Goal: Transaction & Acquisition: Purchase product/service

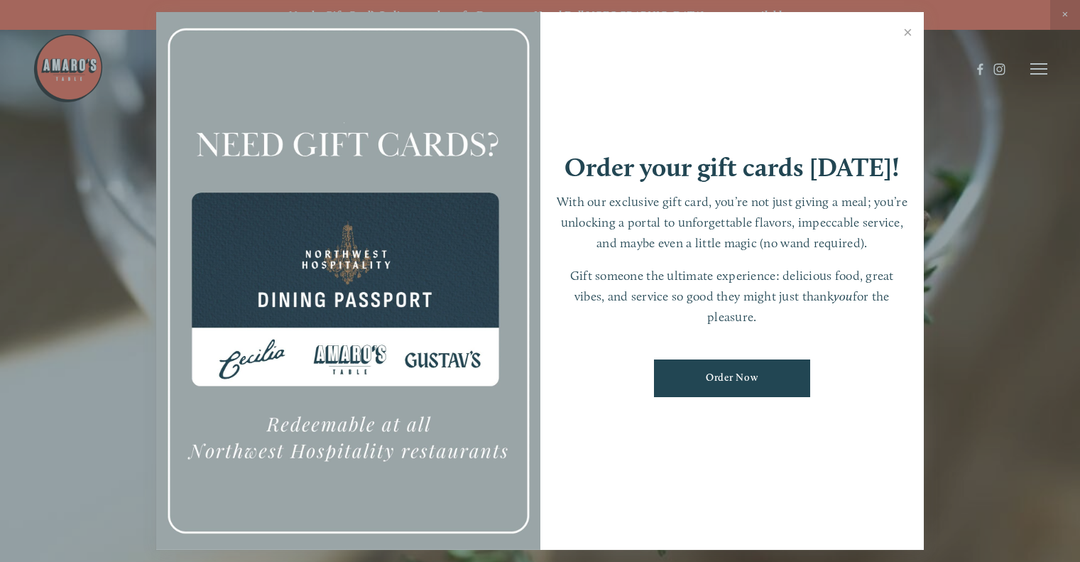
click at [749, 372] on link "Order Now" at bounding box center [732, 378] width 156 height 38
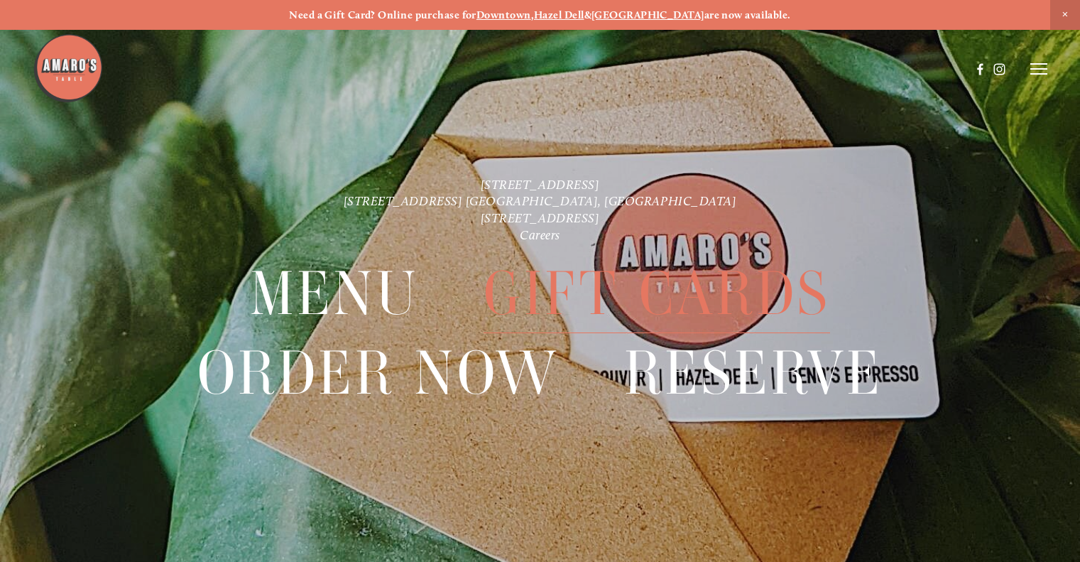
click at [553, 292] on span "Gift Cards" at bounding box center [657, 293] width 347 height 79
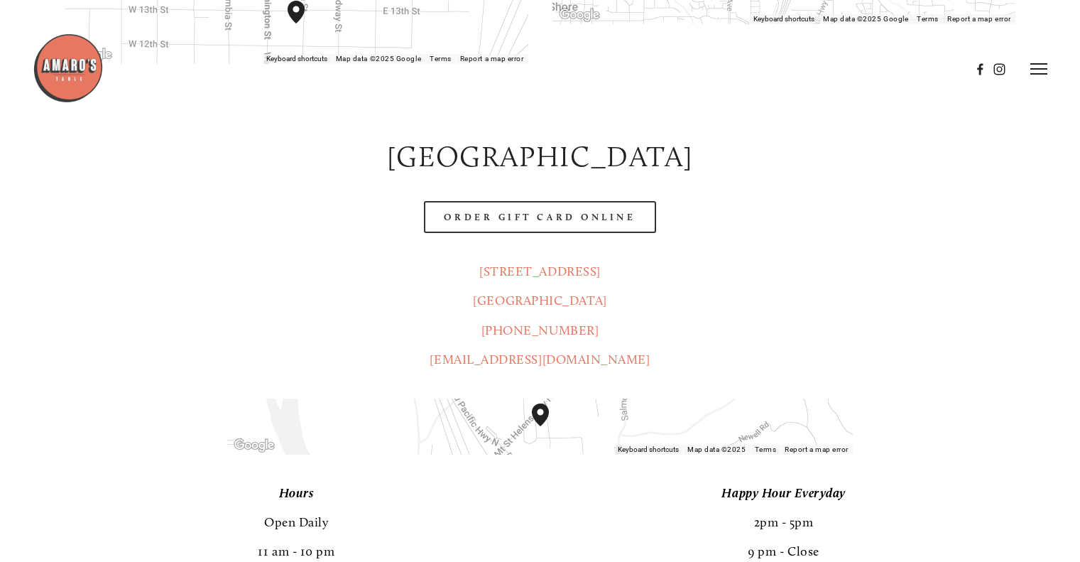
scroll to position [890, 0]
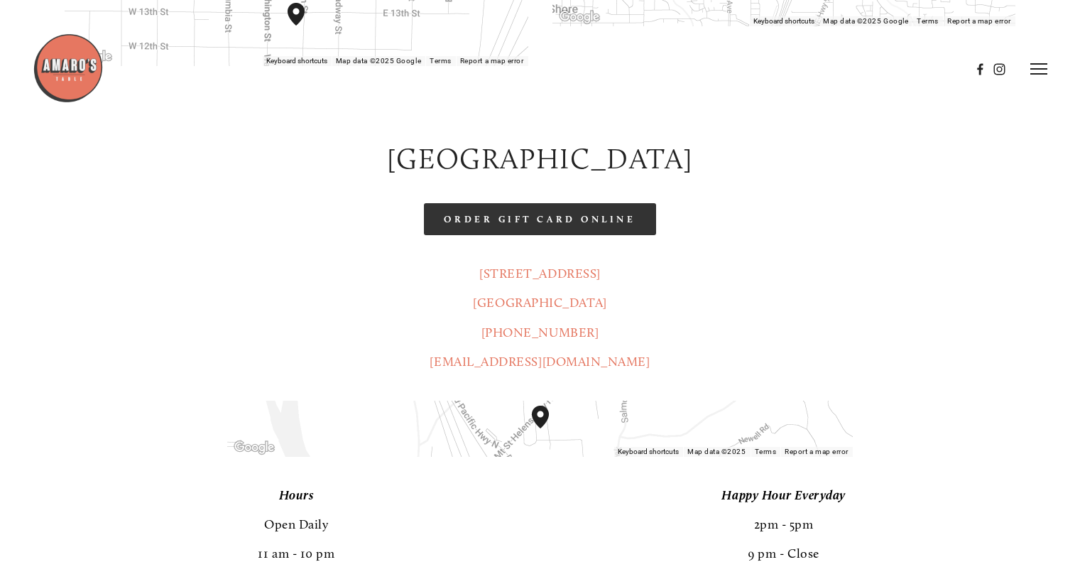
click at [523, 203] on link "Order Gift Card Online" at bounding box center [540, 219] width 232 height 32
